Goal: Complete application form: Complete application form

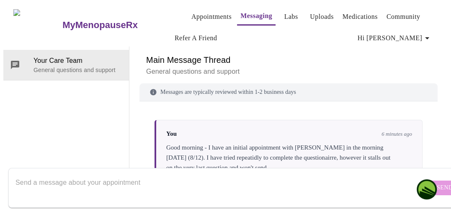
scroll to position [14, 0]
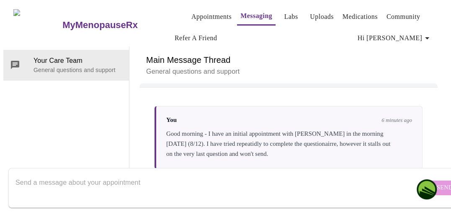
click at [412, 180] on form "Send" at bounding box center [237, 188] width 459 height 40
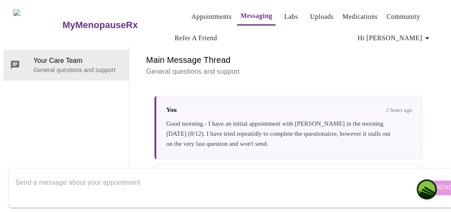
scroll to position [0, 0]
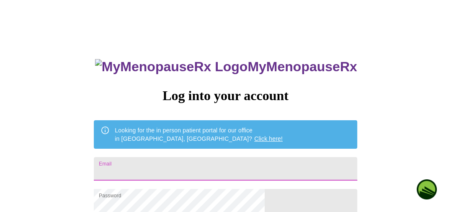
click at [219, 162] on input "Email" at bounding box center [225, 168] width 263 height 23
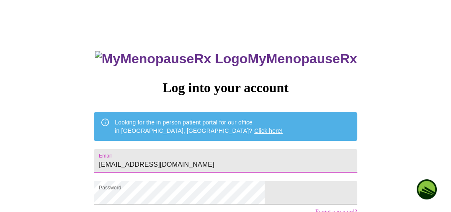
scroll to position [79, 0]
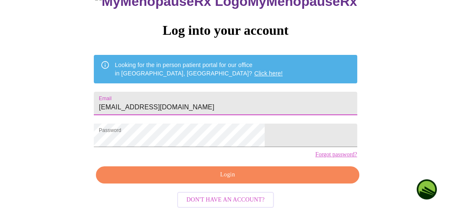
type input "[EMAIL_ADDRESS][DOMAIN_NAME]"
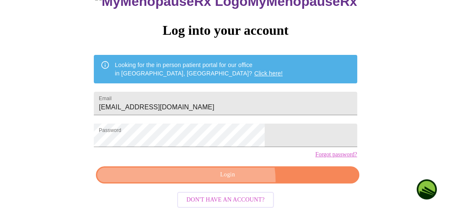
click at [232, 181] on button "Login" at bounding box center [227, 174] width 263 height 17
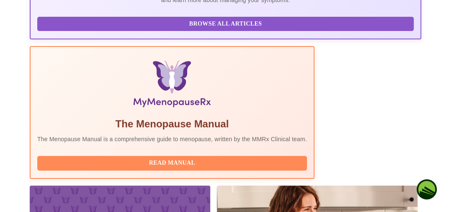
scroll to position [265, 0]
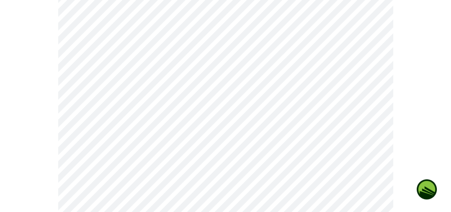
scroll to position [260, 0]
drag, startPoint x: 449, startPoint y: 101, endPoint x: 453, endPoint y: 146, distance: 44.6
click at [451, 146] on html "MyMenopauseRx Appointments Messaging Labs Uploads Medications Community Refer a…" at bounding box center [225, 157] width 451 height 835
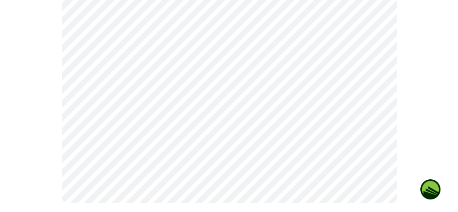
scroll to position [616, 0]
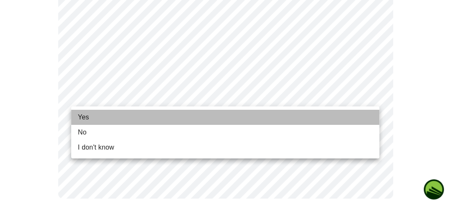
click at [137, 116] on li "Yes" at bounding box center [225, 117] width 308 height 15
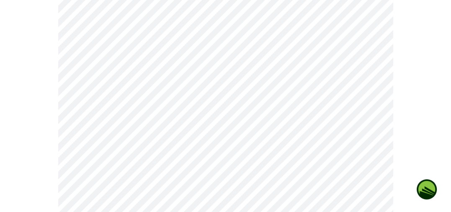
scroll to position [108, 0]
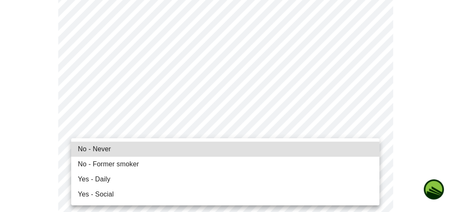
click at [112, 153] on li "No - Never" at bounding box center [225, 149] width 308 height 15
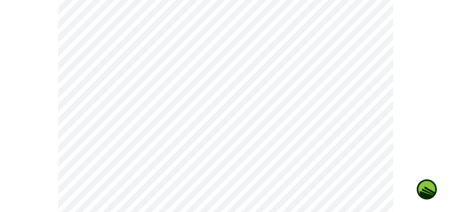
scroll to position [762, 0]
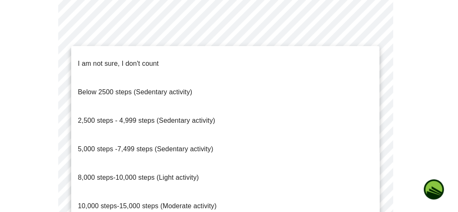
click at [215, 58] on li "I am not sure, I don't count" at bounding box center [225, 63] width 308 height 28
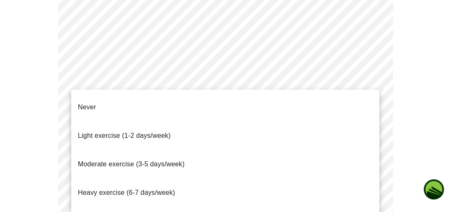
click at [178, 160] on span "Moderate exercise (3-5 days/week)" at bounding box center [131, 163] width 107 height 7
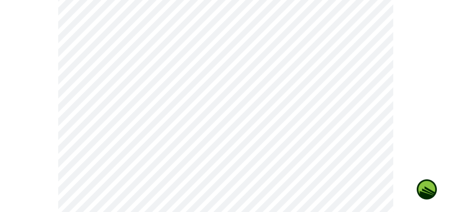
scroll to position [845, 0]
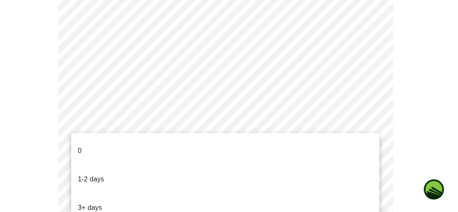
click at [178, 145] on li "0" at bounding box center [225, 151] width 308 height 28
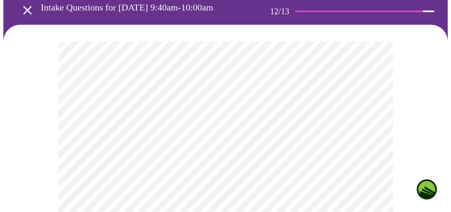
scroll to position [49, 0]
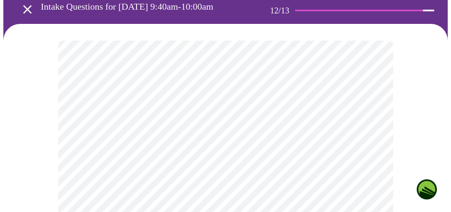
click at [370, 138] on body "MyMenopauseRx Appointments Messaging Labs Uploads Medications Community Refer a…" at bounding box center [225, 99] width 444 height 290
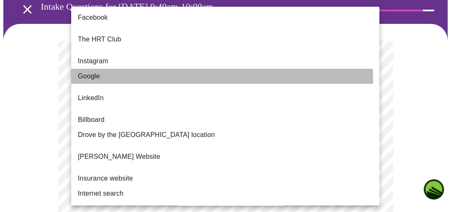
click at [219, 74] on li "Google" at bounding box center [225, 76] width 308 height 15
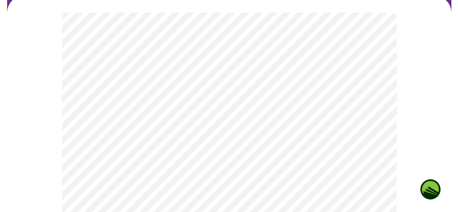
scroll to position [0, 0]
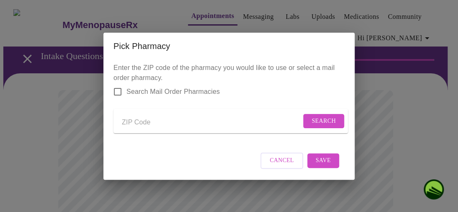
click at [163, 121] on input "Send a message to your care team" at bounding box center [211, 122] width 179 height 13
click at [148, 150] on div "Enter the ZIP code of the pharmacy you would like to use or select a mail order…" at bounding box center [228, 119] width 251 height 120
click at [122, 120] on input "37129-8524" at bounding box center [211, 122] width 179 height 13
click at [206, 119] on input "Walgreens, 615.867.6720 37 129-8524" at bounding box center [211, 122] width 179 height 13
click at [199, 119] on input "Walgreens, 615.867.6720 37 129-8524" at bounding box center [211, 122] width 179 height 13
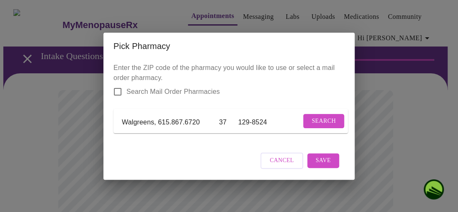
click at [223, 119] on input "Walgreens, 615.867.6720 37 129-8524" at bounding box center [211, 122] width 179 height 13
click at [156, 121] on input "Walgreens, 615.867.6720 37129-8524" at bounding box center [211, 122] width 179 height 13
click at [156, 126] on input "Walgreens, 615.867.6720 37129-8524" at bounding box center [211, 122] width 179 height 13
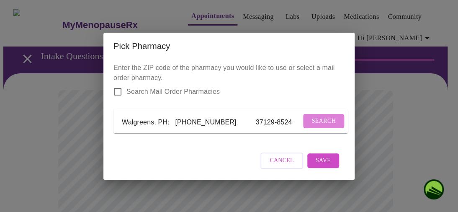
click at [320, 118] on span "Search" at bounding box center [324, 121] width 24 height 10
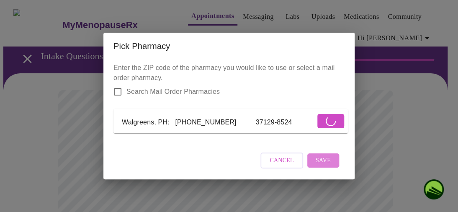
click at [321, 166] on span "Save" at bounding box center [323, 160] width 15 height 10
drag, startPoint x: 154, startPoint y: 120, endPoint x: 237, endPoint y: 132, distance: 83.8
click at [237, 132] on p "Enter the ZIP code of the pharmacy you would like to use or select a mail order…" at bounding box center [228, 101] width 231 height 77
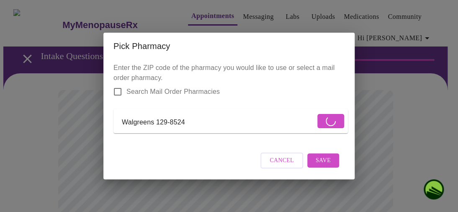
type input "Walgreens 129-8524"
click at [237, 132] on p "Enter the ZIP code of the pharmacy you would like to use or select a mail order…" at bounding box center [228, 101] width 231 height 77
click at [156, 119] on input "Walgreens 129-8524" at bounding box center [218, 122] width 193 height 13
click at [290, 166] on span "Cancel" at bounding box center [282, 160] width 24 height 10
click at [156, 120] on input "Walgreens 129-8524" at bounding box center [218, 122] width 193 height 13
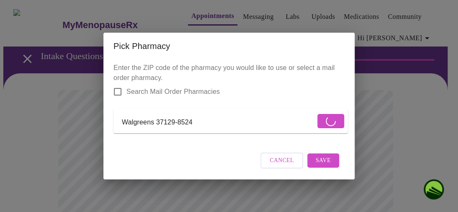
drag, startPoint x: 154, startPoint y: 118, endPoint x: 68, endPoint y: 118, distance: 86.3
click at [68, 118] on div "Pick Pharmacy Enter the ZIP code of the pharmacy you would like to use or selec…" at bounding box center [229, 106] width 458 height 212
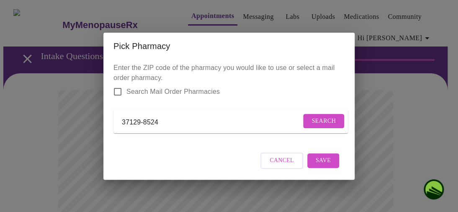
click at [312, 116] on span "Search" at bounding box center [324, 121] width 24 height 10
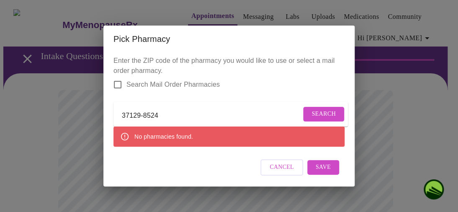
click at [113, 113] on form "37129-8524 Search" at bounding box center [230, 114] width 235 height 25
click at [119, 113] on form "37129-8524 Search" at bounding box center [230, 114] width 235 height 25
click at [122, 113] on input "37129-8524" at bounding box center [211, 115] width 179 height 13
drag, startPoint x: 140, startPoint y: 112, endPoint x: 181, endPoint y: 118, distance: 41.0
click at [181, 118] on input "37129-8524" at bounding box center [211, 115] width 179 height 13
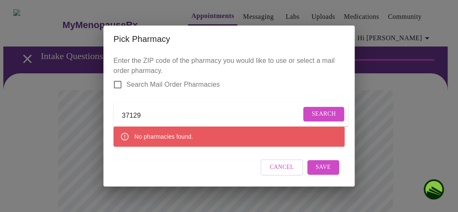
type input "37129"
click at [322, 115] on span "Search" at bounding box center [324, 114] width 24 height 10
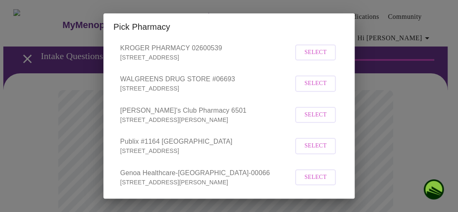
scroll to position [209, 0]
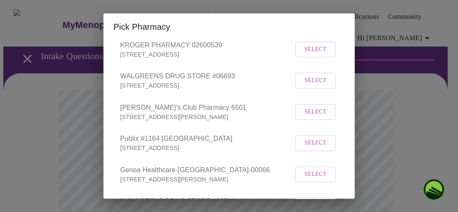
click at [308, 86] on span "Select" at bounding box center [315, 80] width 22 height 10
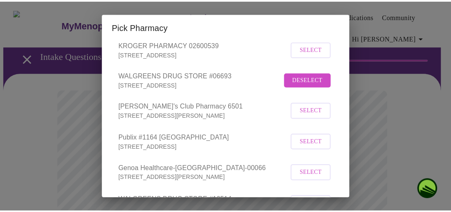
scroll to position [474, 0]
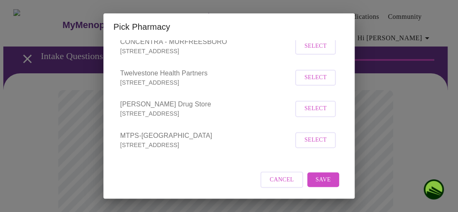
click at [318, 181] on span "Save" at bounding box center [323, 179] width 15 height 10
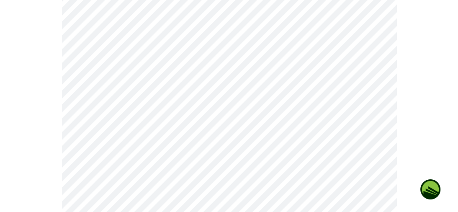
scroll to position [125, 0]
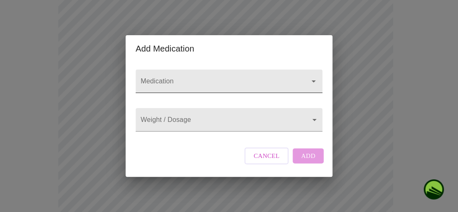
click at [181, 77] on input "Medication" at bounding box center [217, 84] width 156 height 15
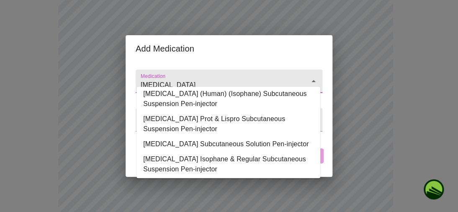
scroll to position [0, 0]
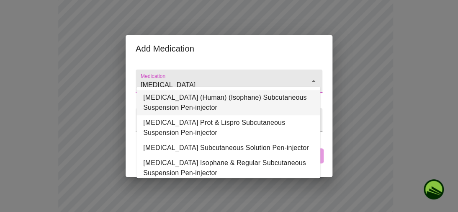
click at [177, 77] on input "Insulin" at bounding box center [217, 84] width 156 height 15
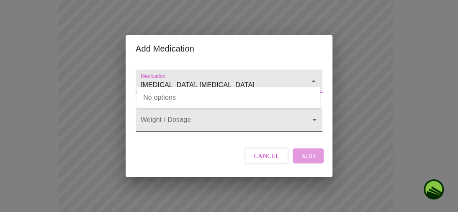
type input "Insulin, Novolog"
click at [187, 123] on body "MyMenopauseRx Appointments Messaging Labs Uploads Medications Community Refer a…" at bounding box center [228, 198] width 451 height 640
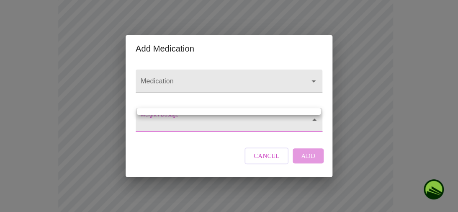
click at [313, 120] on div at bounding box center [229, 106] width 458 height 212
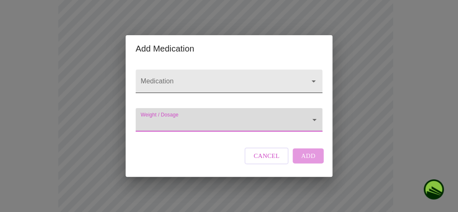
click at [188, 70] on div at bounding box center [229, 81] width 187 height 23
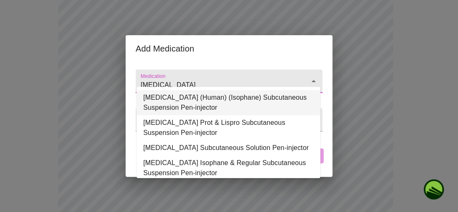
click at [179, 78] on input "Insulin" at bounding box center [217, 84] width 156 height 15
drag, startPoint x: 179, startPoint y: 78, endPoint x: 109, endPoint y: 74, distance: 70.5
click at [109, 74] on div "Add Medication Medication Insulin Weight / Dosage ​ Cancel Add" at bounding box center [229, 106] width 458 height 212
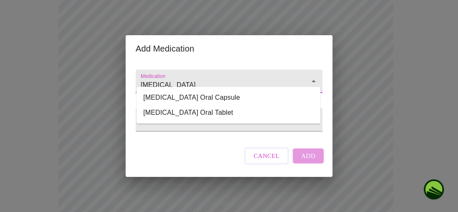
type input "altace"
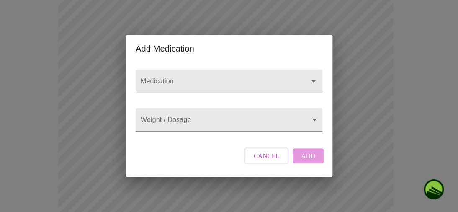
click at [109, 74] on div "Add Medication Medication Weight / Dosage ​ Cancel Add" at bounding box center [229, 106] width 458 height 212
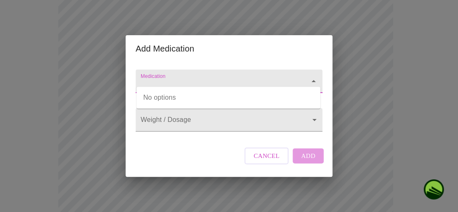
click at [189, 77] on input "Medication" at bounding box center [217, 84] width 156 height 15
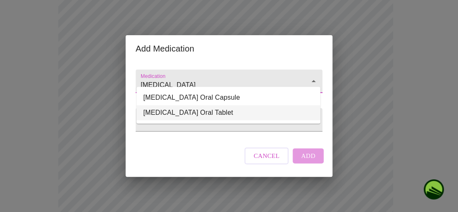
click at [193, 116] on li "Altace Oral Tablet" at bounding box center [229, 112] width 184 height 15
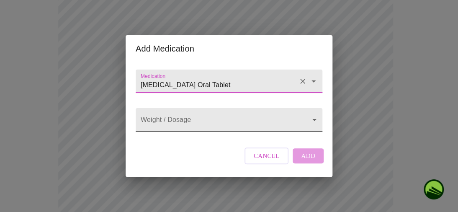
type input "Altace Oral Tablet"
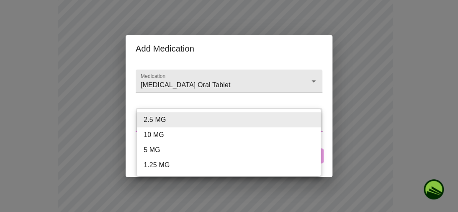
click at [312, 123] on body "MyMenopauseRx Appointments Messaging Labs Uploads Medications Community Refer a…" at bounding box center [228, 198] width 451 height 640
click at [242, 138] on li "10 MG" at bounding box center [229, 134] width 184 height 15
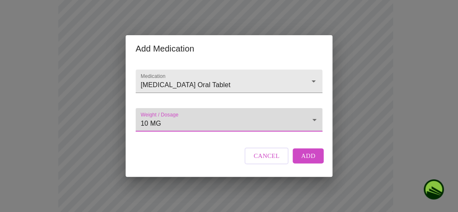
type input "10 MG"
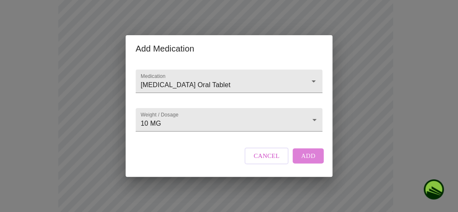
click at [310, 161] on span "Add" at bounding box center [308, 155] width 14 height 11
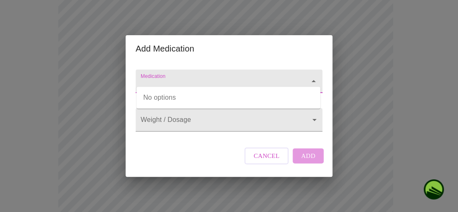
click at [186, 77] on input "Medication" at bounding box center [217, 84] width 156 height 15
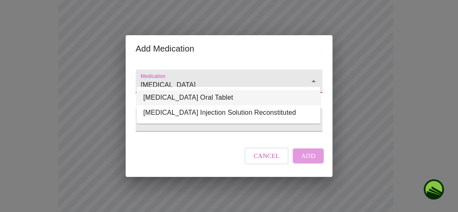
click at [183, 96] on li "Synthroid Oral Tablet" at bounding box center [229, 97] width 184 height 15
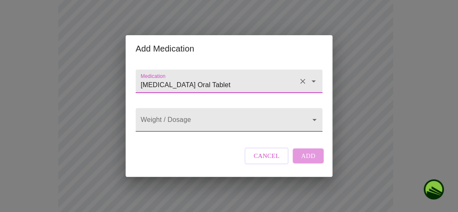
type input "Synthroid Oral Tablet"
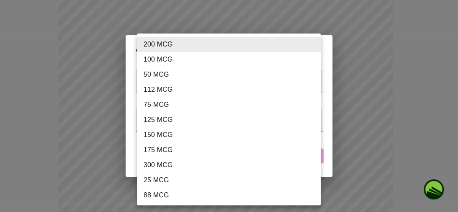
click at [313, 120] on body "MyMenopauseRx Appointments Messaging Labs Uploads Medications Community Refer a…" at bounding box center [228, 207] width 451 height 658
click at [329, 125] on div at bounding box center [229, 106] width 458 height 212
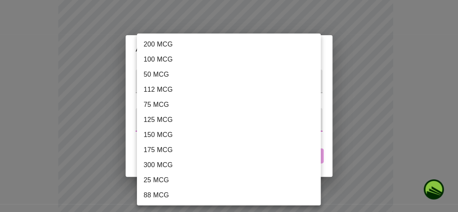
click at [172, 115] on body "MyMenopauseRx Appointments Messaging Labs Uploads Medications Community Refer a…" at bounding box center [228, 207] width 451 height 658
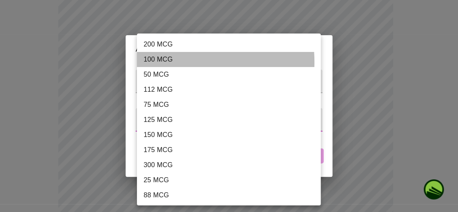
click at [173, 62] on li "100 MCG" at bounding box center [232, 59] width 191 height 15
type input "100 MCG"
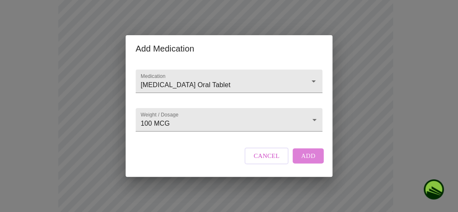
click at [307, 161] on span "Add" at bounding box center [308, 155] width 14 height 11
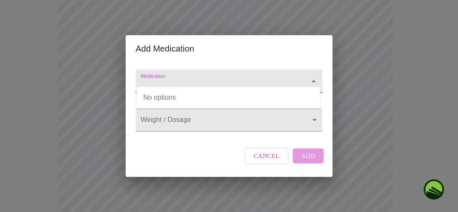
click at [182, 77] on input "Medication" at bounding box center [217, 84] width 156 height 15
type input "omniprizole"
click at [185, 78] on input "Medication" at bounding box center [217, 84] width 156 height 15
click at [188, 77] on input "Omniprazole" at bounding box center [217, 84] width 156 height 15
type input "Omniprazole"
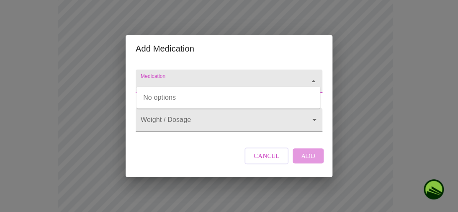
click at [291, 52] on div "Add Medication" at bounding box center [229, 48] width 207 height 27
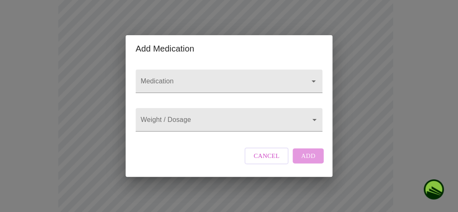
click at [274, 161] on span "Cancel" at bounding box center [267, 155] width 26 height 11
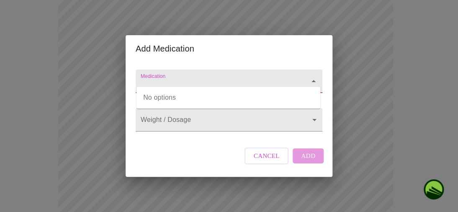
click at [190, 77] on input "Medication" at bounding box center [217, 84] width 156 height 15
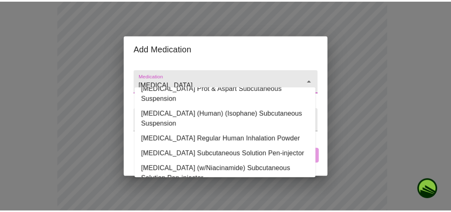
scroll to position [147, 0]
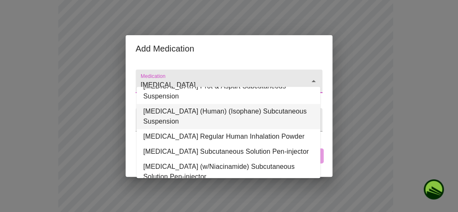
click at [171, 117] on li "Insulin NPH (Human) (Isophane) Subcutaneous Suspension" at bounding box center [229, 116] width 184 height 25
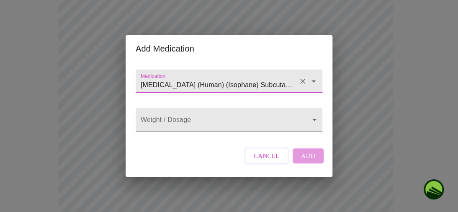
type input "Insulin NPH (Human) (Isophane) Subcutaneous Suspension"
click at [308, 165] on div "Cancel Add" at bounding box center [283, 155] width 83 height 25
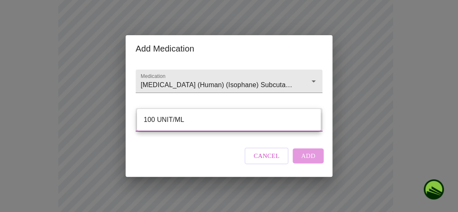
click at [306, 164] on div at bounding box center [229, 106] width 458 height 212
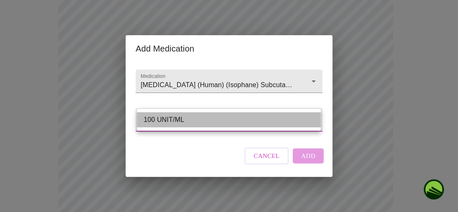
click at [172, 121] on li "100 UNIT/ML" at bounding box center [229, 119] width 184 height 15
type input "100 UNIT/ML"
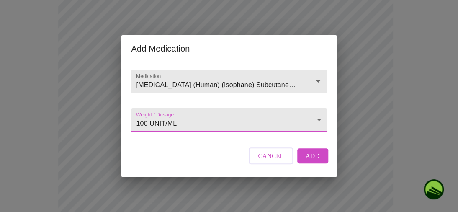
click at [308, 161] on span "Add" at bounding box center [313, 155] width 14 height 11
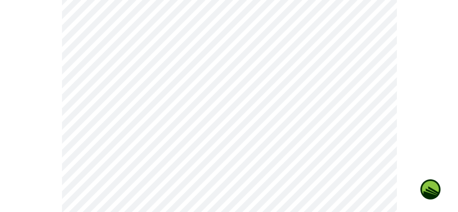
scroll to position [233, 0]
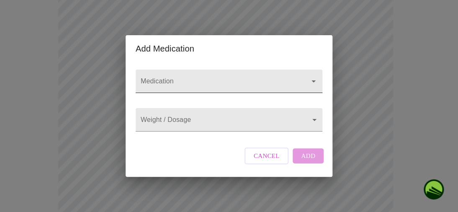
click at [187, 77] on input "Medication" at bounding box center [217, 84] width 156 height 15
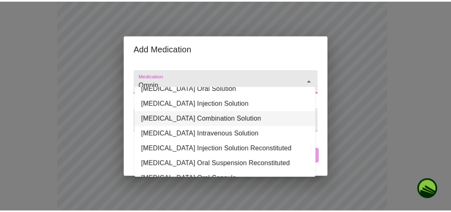
scroll to position [0, 0]
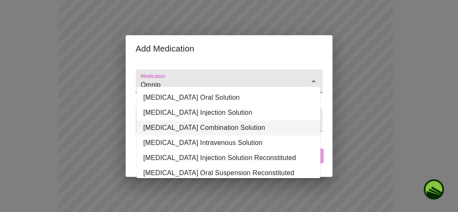
type input "Omnip"
click at [370, 69] on div "Add Medication Medication Weight / Dosage ​ Cancel Add" at bounding box center [229, 106] width 458 height 212
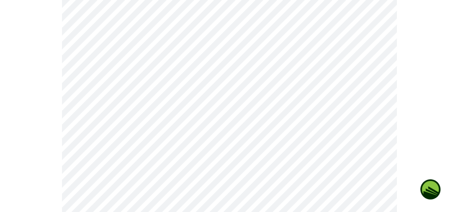
scroll to position [201, 0]
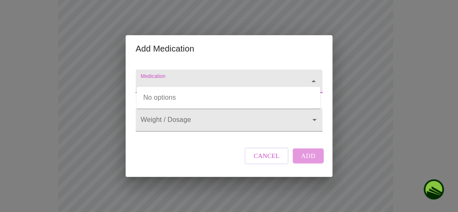
click at [195, 80] on input "Medication" at bounding box center [217, 84] width 156 height 15
type input "en"
click at [195, 80] on input "om" at bounding box center [217, 84] width 156 height 15
type input "e"
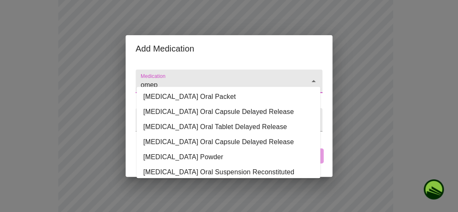
scroll to position [0, 0]
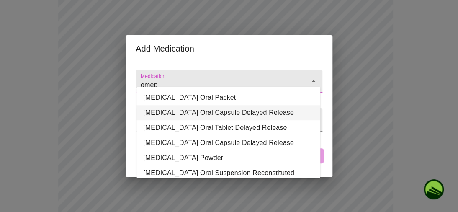
click at [239, 115] on li "Omeprazole Oral Capsule Delayed Release" at bounding box center [229, 112] width 184 height 15
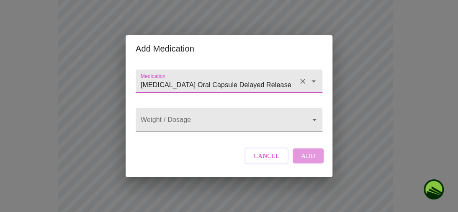
type input "Omeprazole Oral Capsule Delayed Release"
click at [310, 160] on div "Cancel Add" at bounding box center [283, 155] width 83 height 25
click at [208, 107] on form "Weight / Dosage ​" at bounding box center [229, 118] width 187 height 28
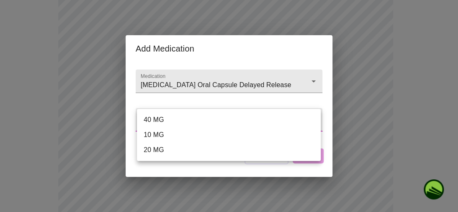
click at [209, 115] on body "MyMenopauseRx Appointments Messaging Labs Uploads Medications Community Refer a…" at bounding box center [228, 166] width 451 height 729
click at [207, 152] on li "20 MG" at bounding box center [229, 149] width 184 height 15
type input "20 MG"
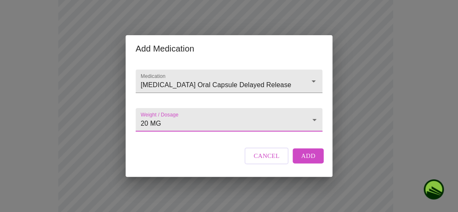
click at [310, 161] on span "Add" at bounding box center [308, 155] width 14 height 11
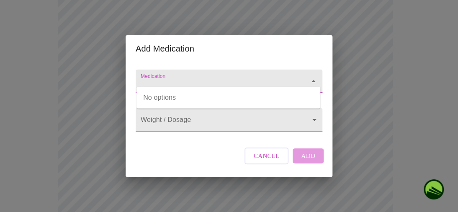
click at [181, 77] on input "Medication" at bounding box center [217, 84] width 156 height 15
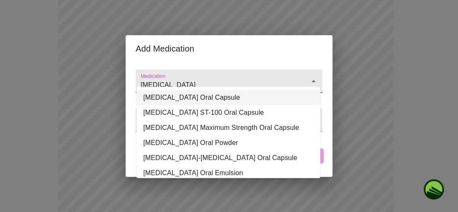
click at [193, 104] on li "CoQ10 Oral Capsule" at bounding box center [229, 97] width 184 height 15
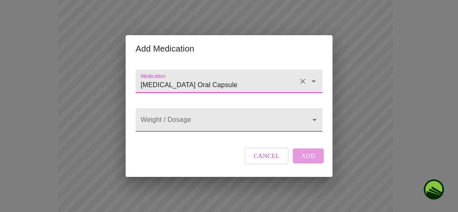
type input "CoQ10 Oral Capsule"
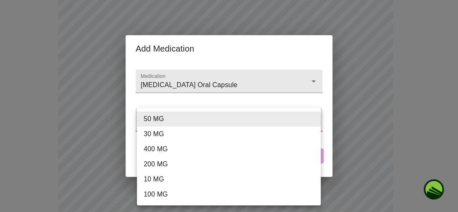
click at [210, 123] on body "MyMenopauseRx Appointments Messaging Labs Uploads Medications Community Refer a…" at bounding box center [228, 182] width 451 height 760
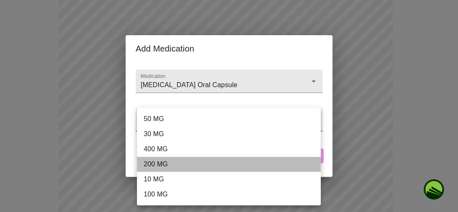
click at [205, 170] on li "200 MG" at bounding box center [229, 164] width 184 height 15
type input "200 MG"
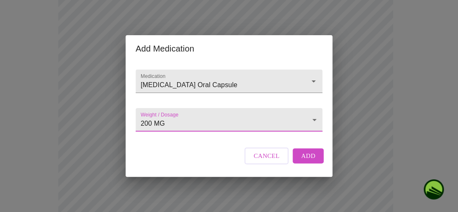
click at [308, 161] on span "Add" at bounding box center [308, 155] width 14 height 11
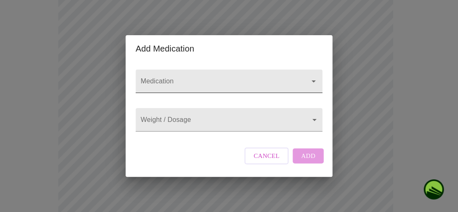
click at [174, 77] on input "Medication" at bounding box center [217, 84] width 156 height 15
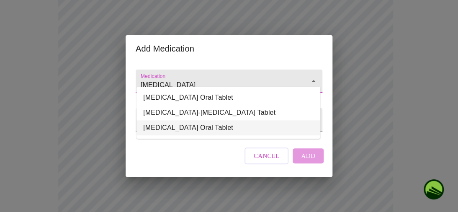
click at [210, 129] on li "Ezetimibe Oral Tablet" at bounding box center [229, 127] width 184 height 15
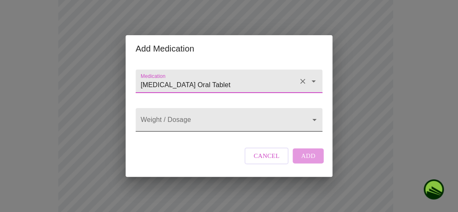
type input "Ezetimibe Oral Tablet"
click at [266, 116] on body "MyMenopauseRx Appointments Messaging Labs Uploads Medications Community Refer a…" at bounding box center [228, 197] width 451 height 791
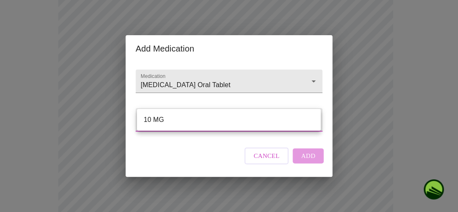
click at [266, 118] on li "10 MG" at bounding box center [229, 119] width 184 height 15
type input "10 MG"
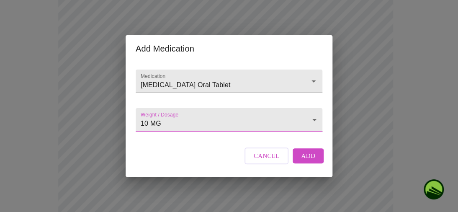
click at [309, 161] on span "Add" at bounding box center [308, 155] width 14 height 11
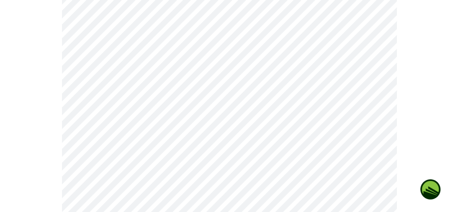
scroll to position [460, 0]
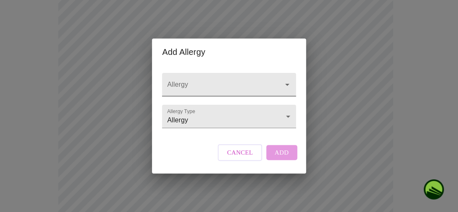
click at [194, 81] on input "Allergy" at bounding box center [216, 88] width 103 height 15
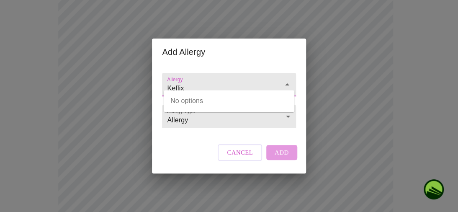
type input "Keflix"
drag, startPoint x: 196, startPoint y: 75, endPoint x: 157, endPoint y: 70, distance: 40.2
click at [157, 70] on div "Allergy Allergy Type Allergy Allergy Cancel Add" at bounding box center [229, 119] width 154 height 108
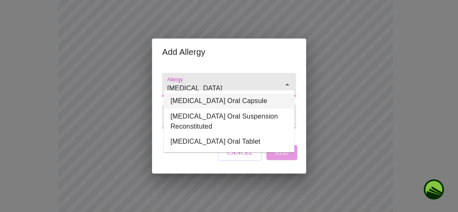
click at [211, 106] on li "Keflex Oral Capsule" at bounding box center [229, 100] width 131 height 15
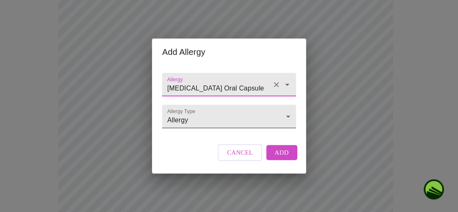
type input "Keflex Oral Capsule"
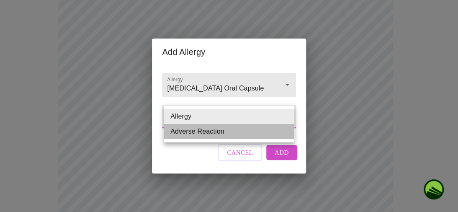
click at [280, 136] on li "Adverse Reaction" at bounding box center [229, 131] width 131 height 15
type input "Adverse Reaction"
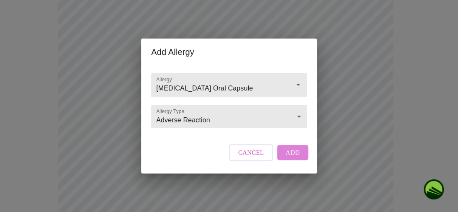
click at [294, 158] on span "Add" at bounding box center [293, 152] width 14 height 11
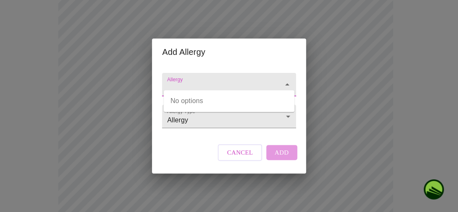
drag, startPoint x: 193, startPoint y: 75, endPoint x: 151, endPoint y: 69, distance: 42.4
click at [151, 69] on div "Add Allergy Allergy Allergy Type Allergy Allergy Cancel Add" at bounding box center [229, 106] width 458 height 212
drag, startPoint x: 201, startPoint y: 82, endPoint x: 147, endPoint y: 78, distance: 54.6
click at [147, 78] on div "Add Allergy Allergy phenagrin Allergy Type Allergy Allergy Cancel Add" at bounding box center [229, 106] width 458 height 212
type input "Finnegin"
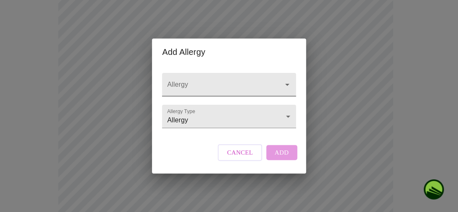
click at [286, 84] on icon "Open" at bounding box center [287, 85] width 4 height 2
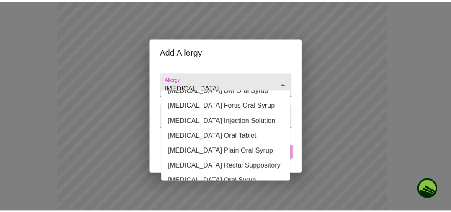
scroll to position [49, 0]
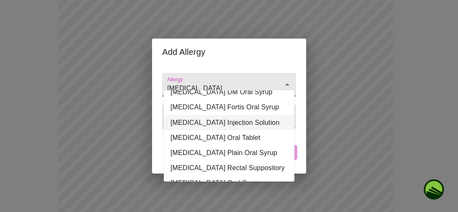
click at [248, 115] on li "Phenergan Injection Solution" at bounding box center [229, 122] width 131 height 15
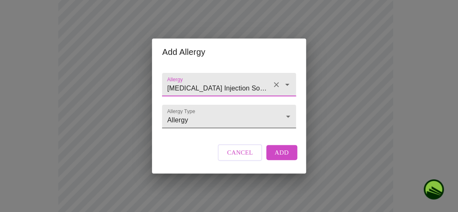
type input "Phenergan Injection Solution"
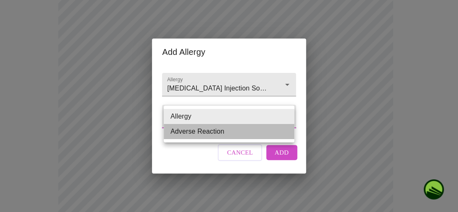
click at [270, 137] on li "Adverse Reaction" at bounding box center [229, 131] width 131 height 15
type input "Adverse Reaction"
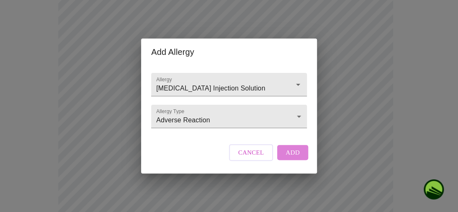
click at [293, 158] on span "Add" at bounding box center [293, 152] width 14 height 11
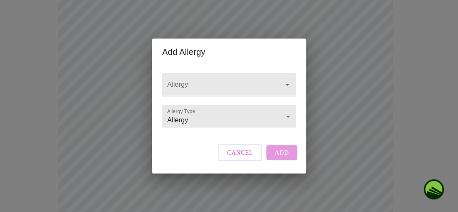
click at [236, 161] on button "Cancel" at bounding box center [240, 152] width 44 height 17
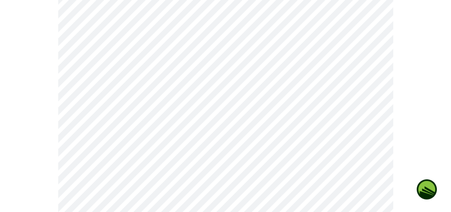
scroll to position [623, 0]
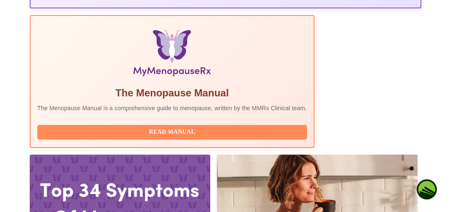
scroll to position [275, 0]
